Goal: Information Seeking & Learning: Learn about a topic

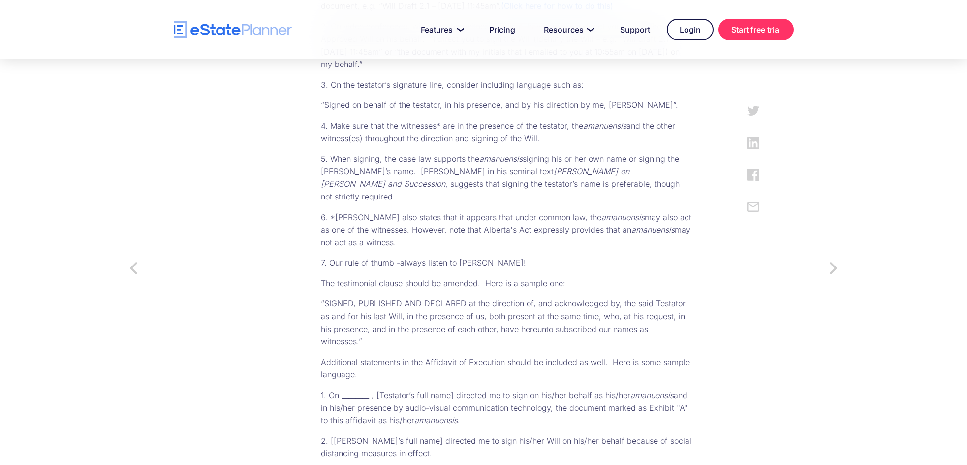
scroll to position [743, 0]
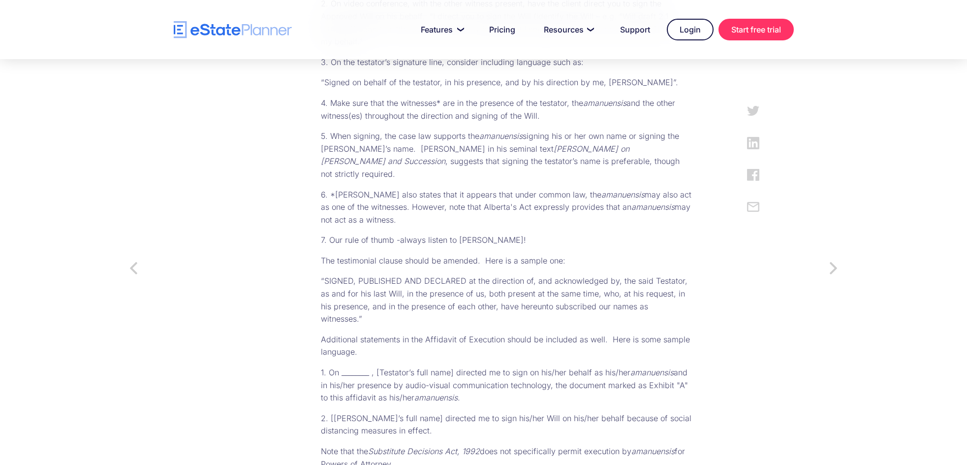
click at [425, 333] on p "Additional statements in the Affidavit of Execution should be included as well.…" at bounding box center [506, 345] width 371 height 25
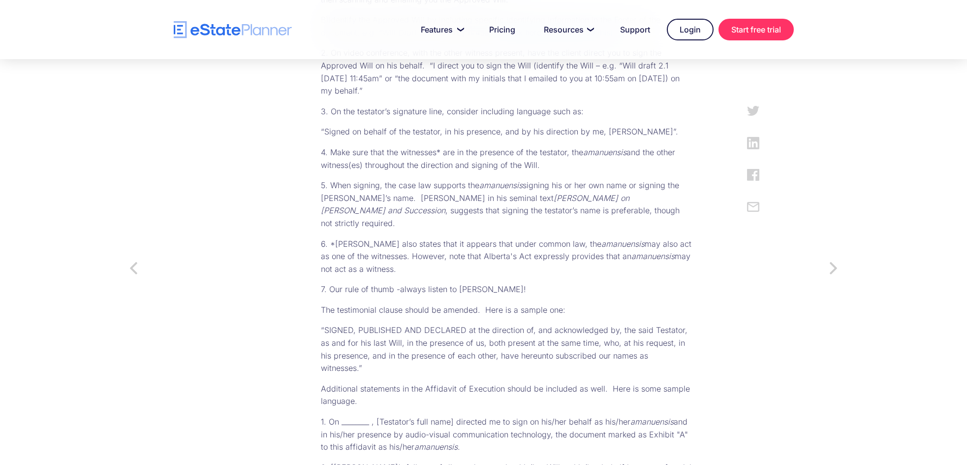
scroll to position [645, 0]
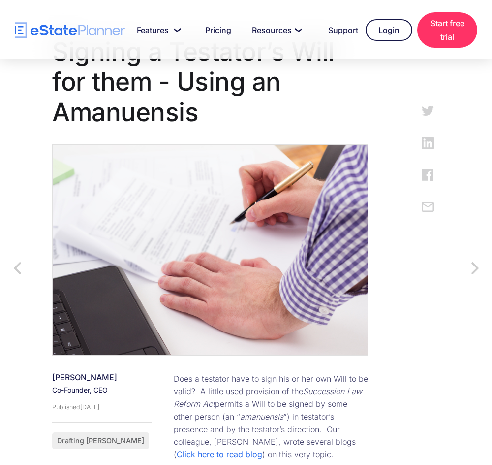
scroll to position [295, 0]
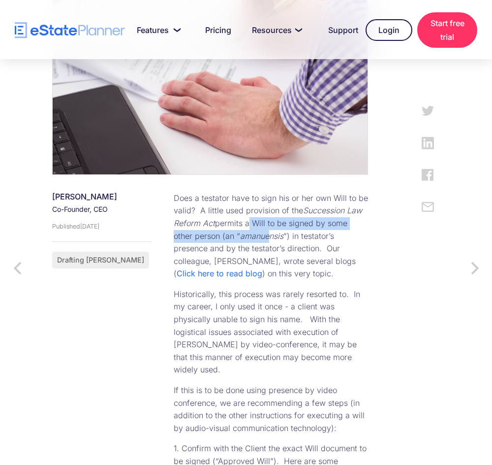
drag, startPoint x: 237, startPoint y: 225, endPoint x: 238, endPoint y: 231, distance: 6.0
click at [238, 231] on p "Does a testator have to sign his or her own Will to be valid? A little used pro…" at bounding box center [271, 236] width 194 height 88
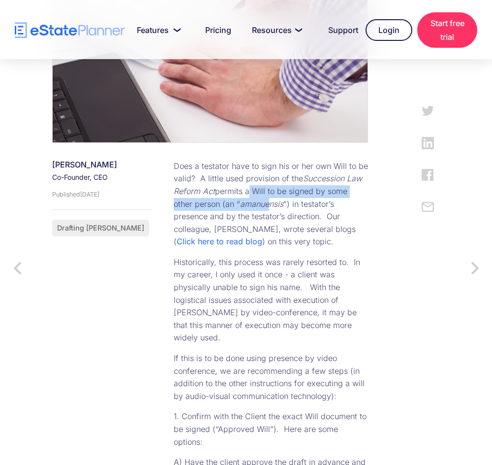
scroll to position [345, 0]
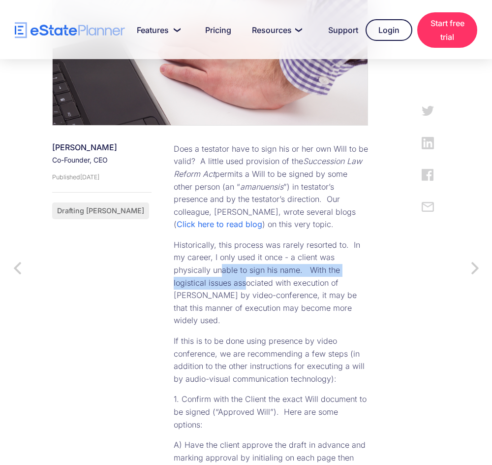
click at [176, 280] on p "Historically, this process was rarely resorted to. In my career, I only used it…" at bounding box center [271, 283] width 194 height 88
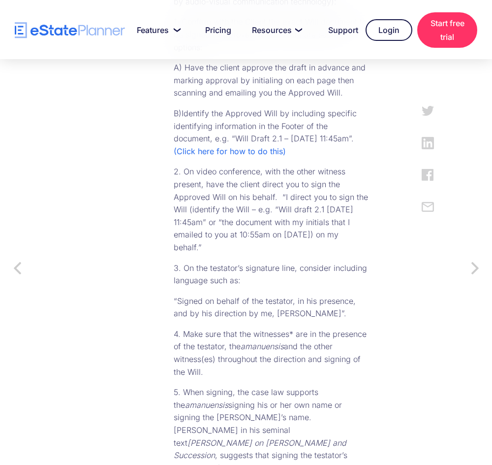
scroll to position [738, 0]
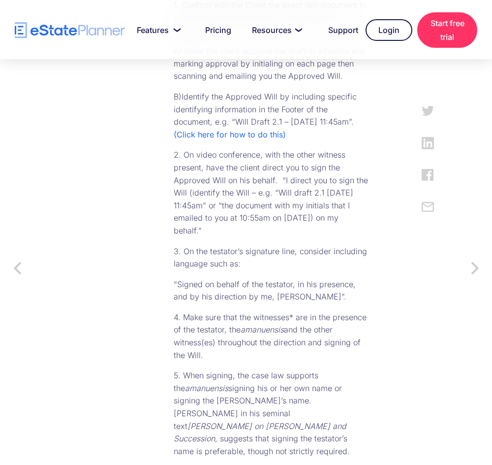
drag, startPoint x: 219, startPoint y: 292, endPoint x: 220, endPoint y: 298, distance: 6.1
click at [220, 311] on p "4. Make sure that the witnesses* are in the presence of the testator, the amanu…" at bounding box center [271, 336] width 194 height 50
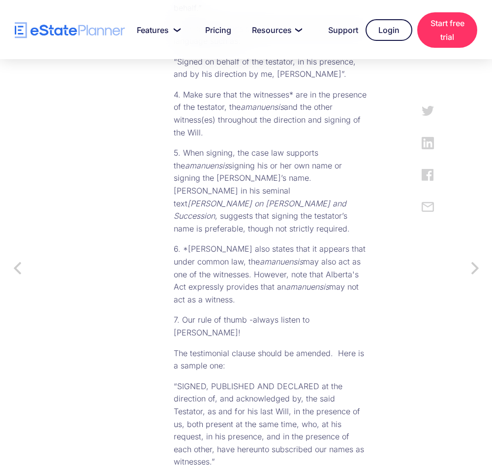
scroll to position [985, 0]
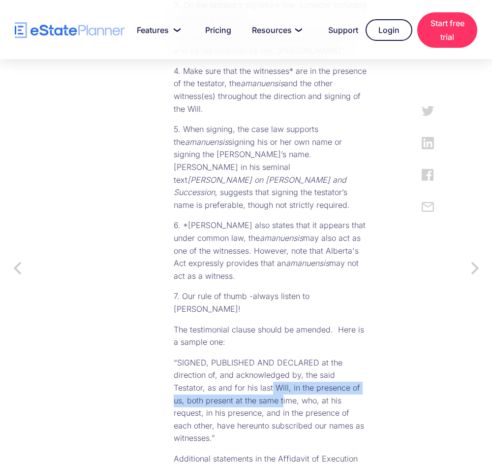
drag, startPoint x: 189, startPoint y: 326, endPoint x: 189, endPoint y: 334, distance: 8.4
click at [189, 356] on p "“SIGNED, PUBLISHED AND DECLARED at the direction of, and acknowledged by, the s…" at bounding box center [271, 400] width 194 height 88
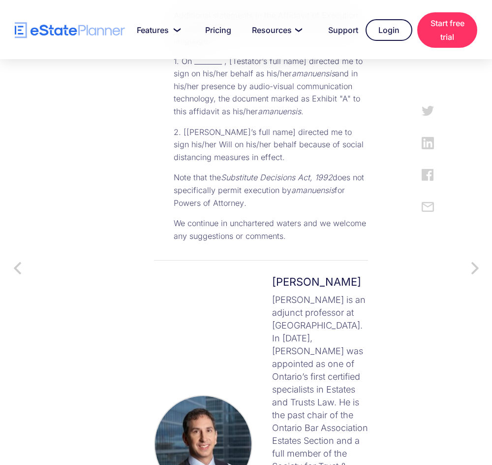
scroll to position [1378, 0]
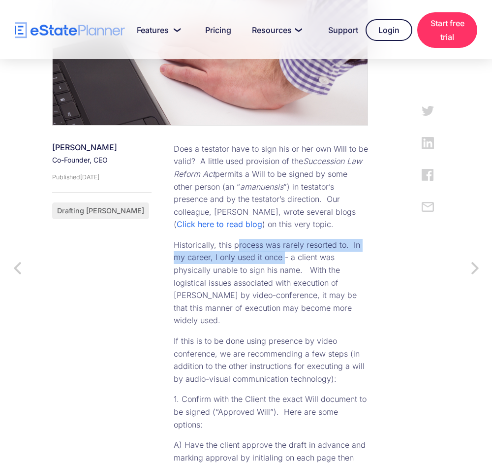
drag, startPoint x: 227, startPoint y: 248, endPoint x: 261, endPoint y: 257, distance: 35.2
click at [261, 257] on p "Historically, this process was rarely resorted to. In my career, I only used it…" at bounding box center [271, 283] width 194 height 88
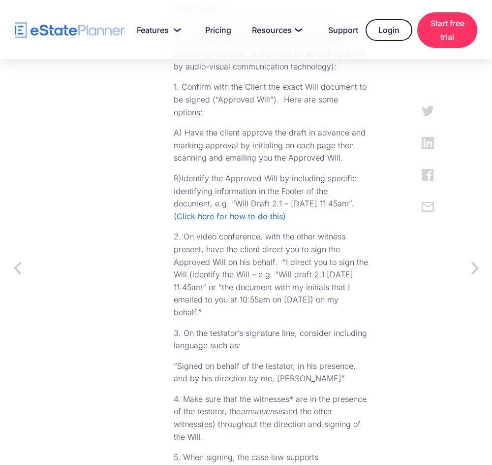
scroll to position [738, 0]
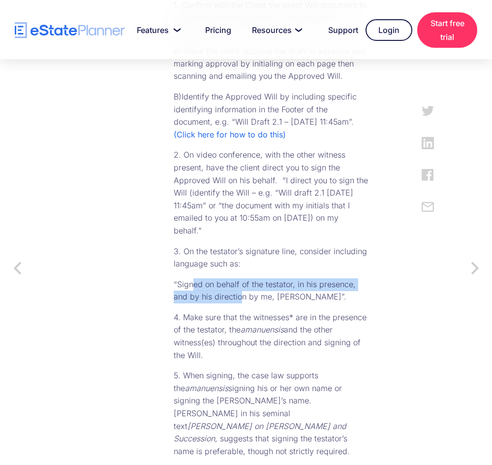
drag, startPoint x: 185, startPoint y: 245, endPoint x: 214, endPoint y: 262, distance: 33.3
click at [214, 278] on p "“Signed on behalf of the testator, in his presence, and by his direction by me,…" at bounding box center [271, 290] width 194 height 25
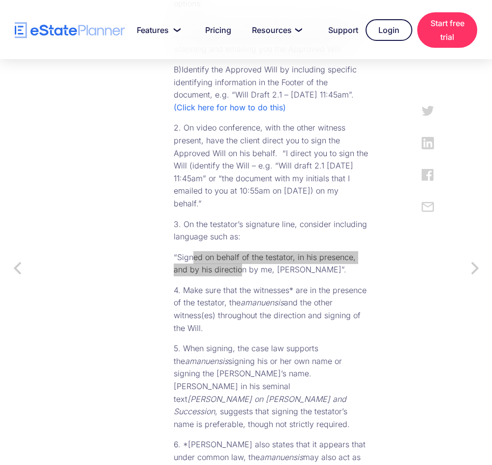
scroll to position [788, 0]
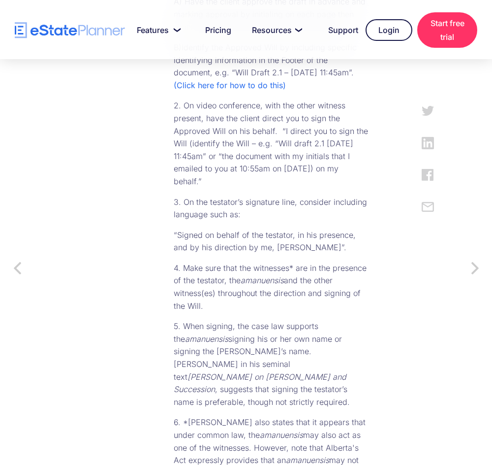
click at [360, 223] on div "Does a testator have to sign his or her own Will to be valid? A little used pro…" at bounding box center [261, 295] width 214 height 1191
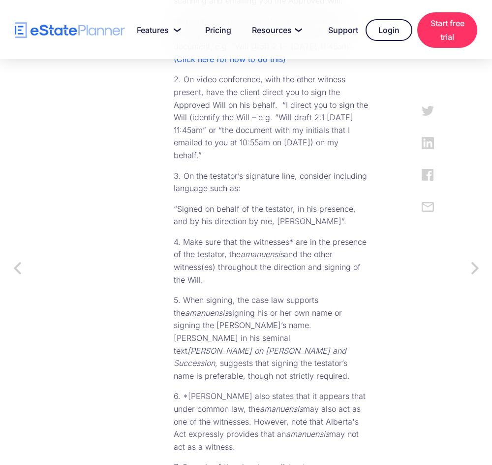
scroll to position [837, 0]
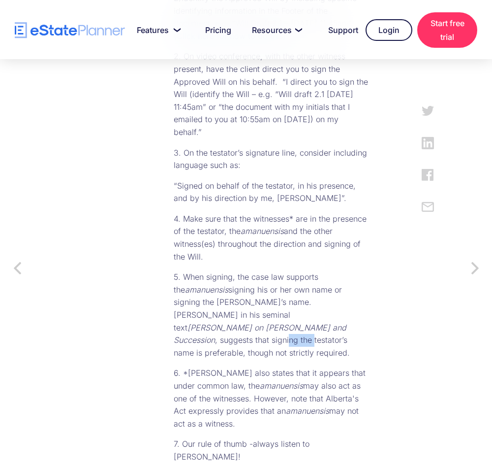
drag, startPoint x: 189, startPoint y: 277, endPoint x: 206, endPoint y: 281, distance: 18.2
click at [206, 281] on p "5. When signing, the case law supports the amanuensis signing his or her own na…" at bounding box center [271, 315] width 194 height 88
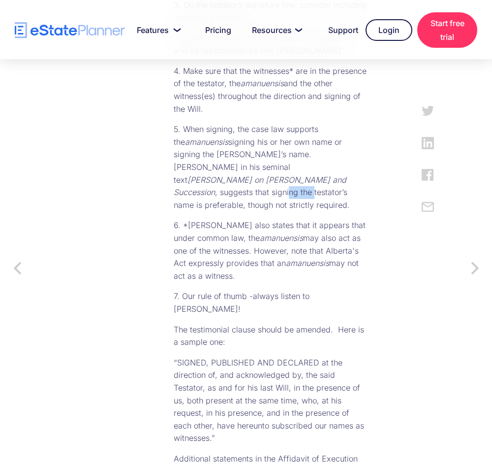
scroll to position [1034, 0]
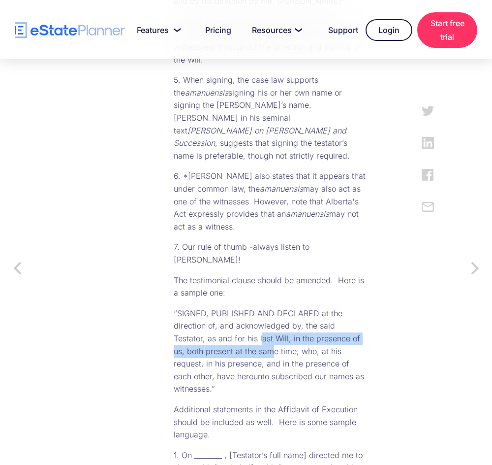
click at [177, 307] on p "“SIGNED, PUBLISHED AND DECLARED at the direction of, and acknowledged by, the s…" at bounding box center [271, 351] width 194 height 88
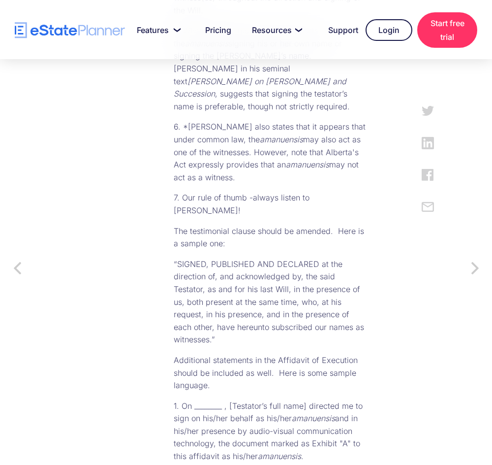
scroll to position [1132, 0]
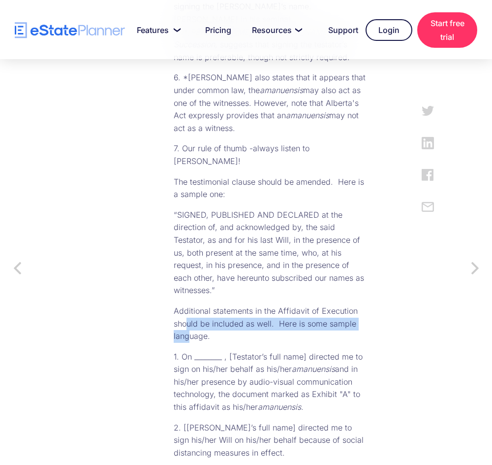
click at [178, 305] on p "Additional statements in the Affidavit of Execution should be included as well.…" at bounding box center [271, 324] width 194 height 38
click at [131, 118] on div "[PERSON_NAME] Co-Founder, CEO Published [DATE] Drafting [PERSON_NAME]" at bounding box center [100, 134] width 97 height 1558
